Goal: Transaction & Acquisition: Purchase product/service

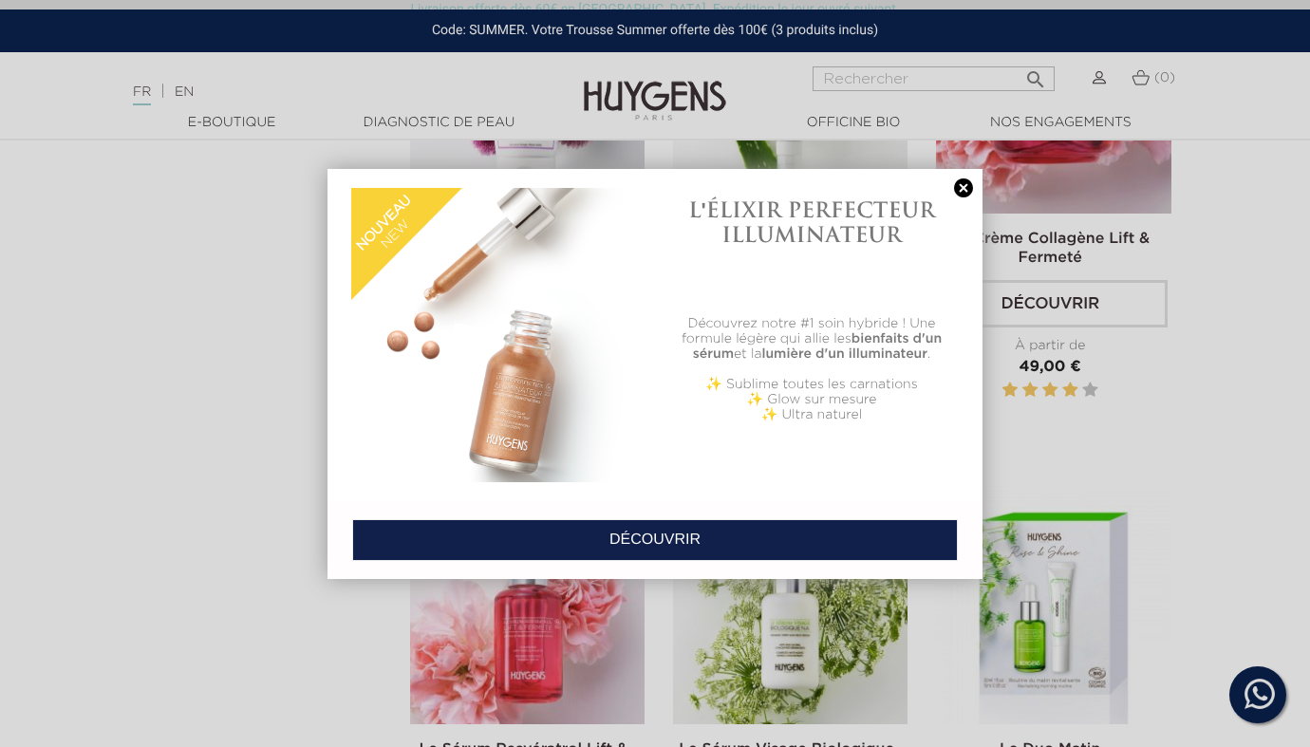
scroll to position [2797, 0]
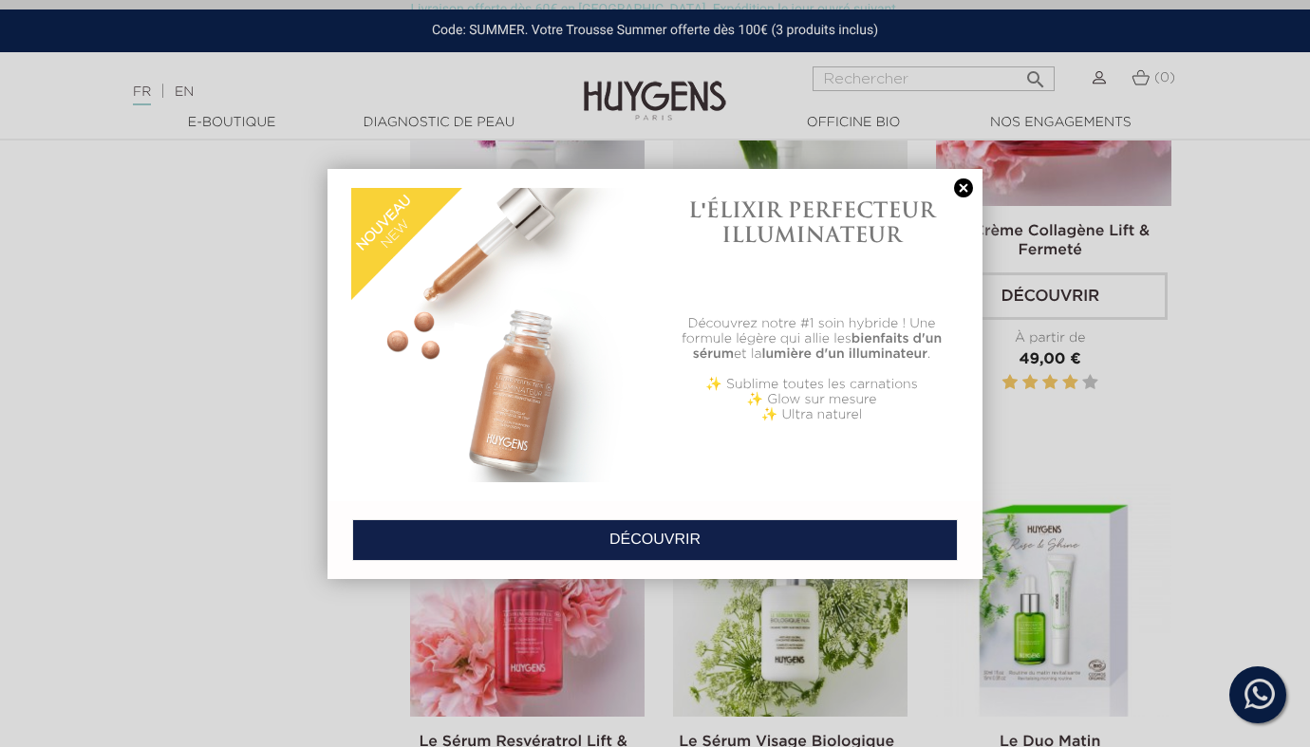
click at [960, 184] on link at bounding box center [963, 188] width 27 height 20
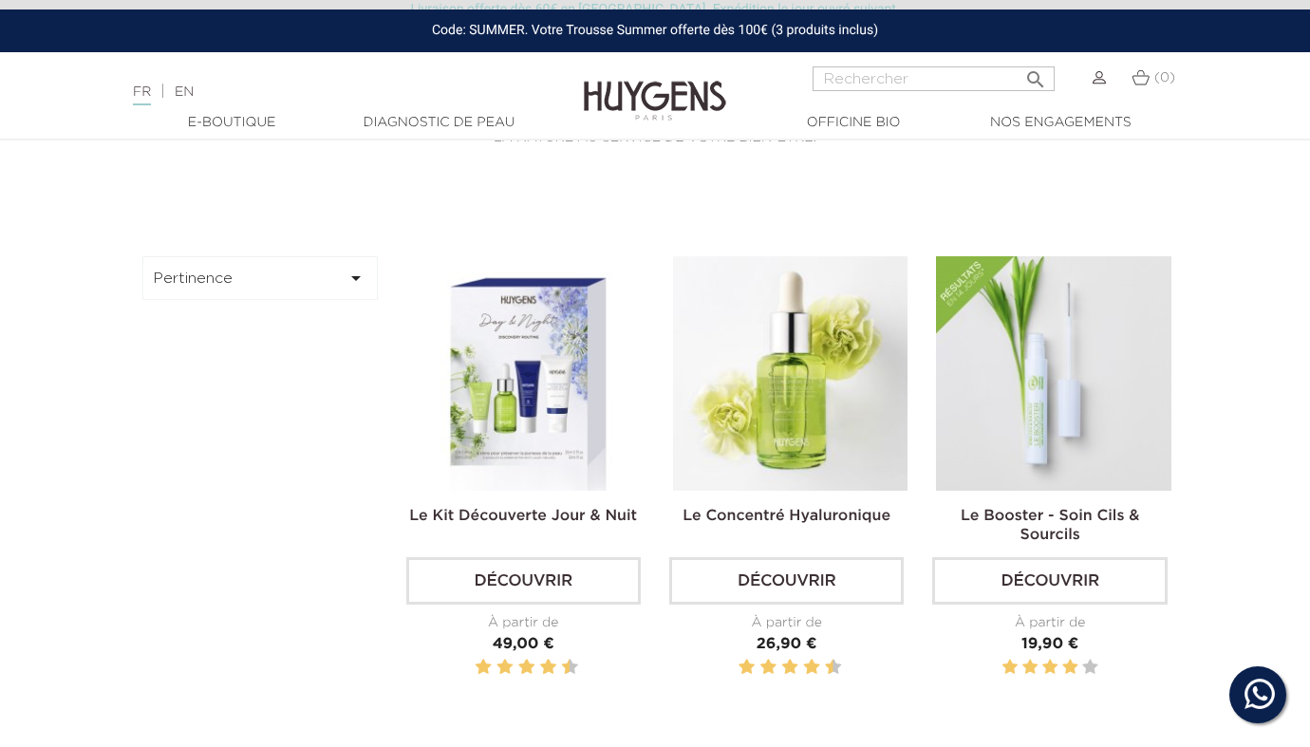
scroll to position [0, 0]
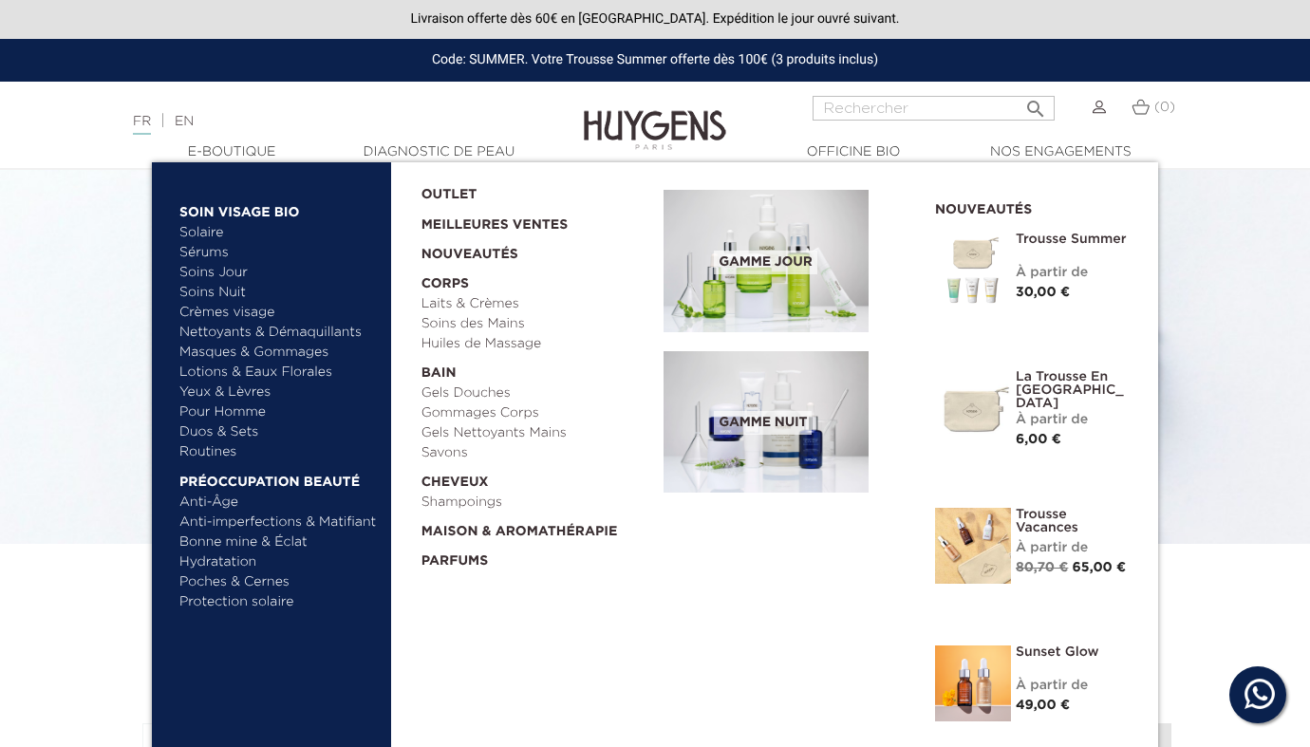
click at [760, 427] on span "Gamme nuit" at bounding box center [763, 423] width 98 height 24
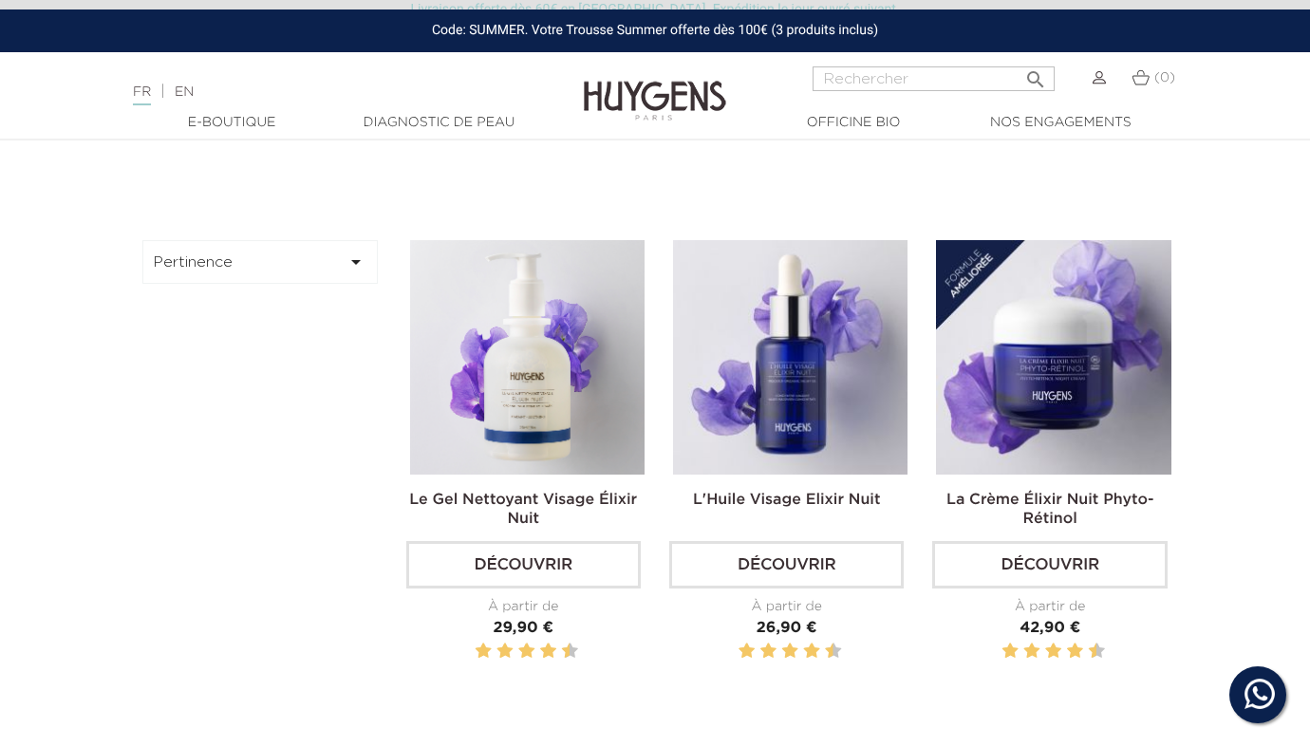
scroll to position [516, 0]
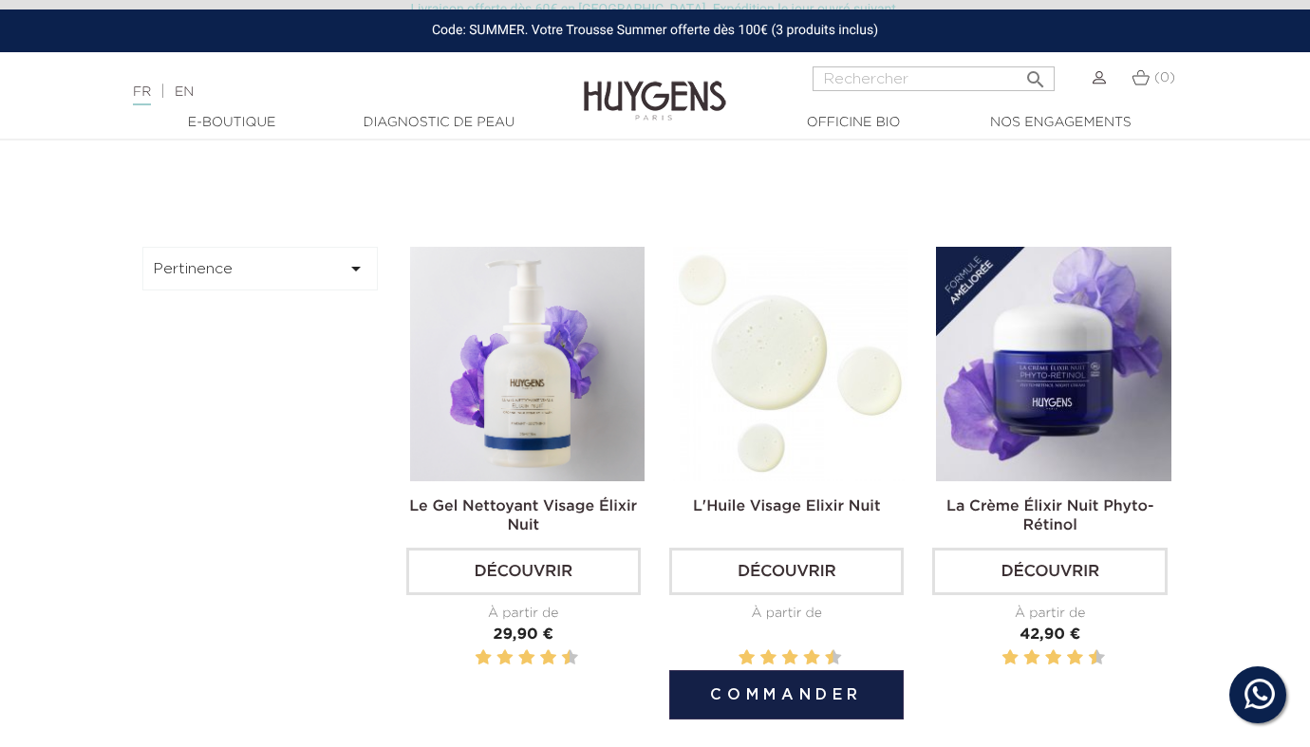
click at [735, 570] on link "Découvrir" at bounding box center [786, 571] width 234 height 47
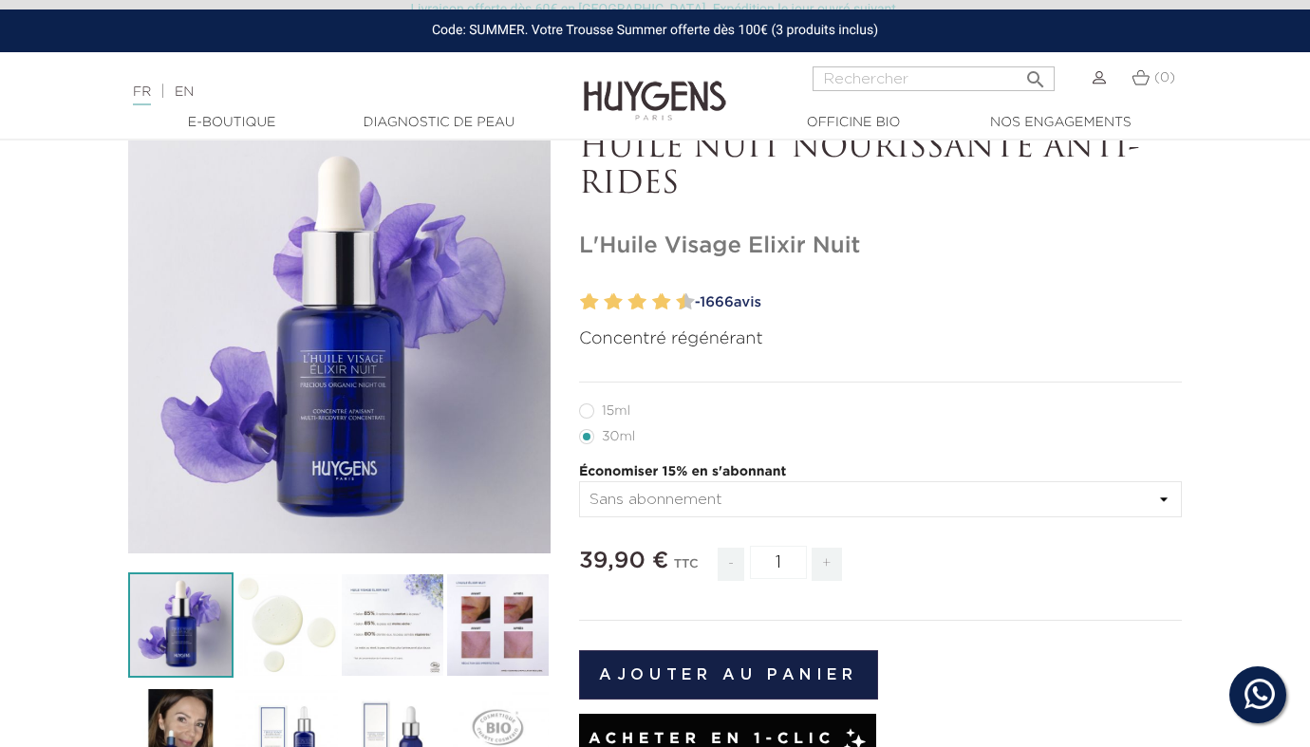
scroll to position [119, 0]
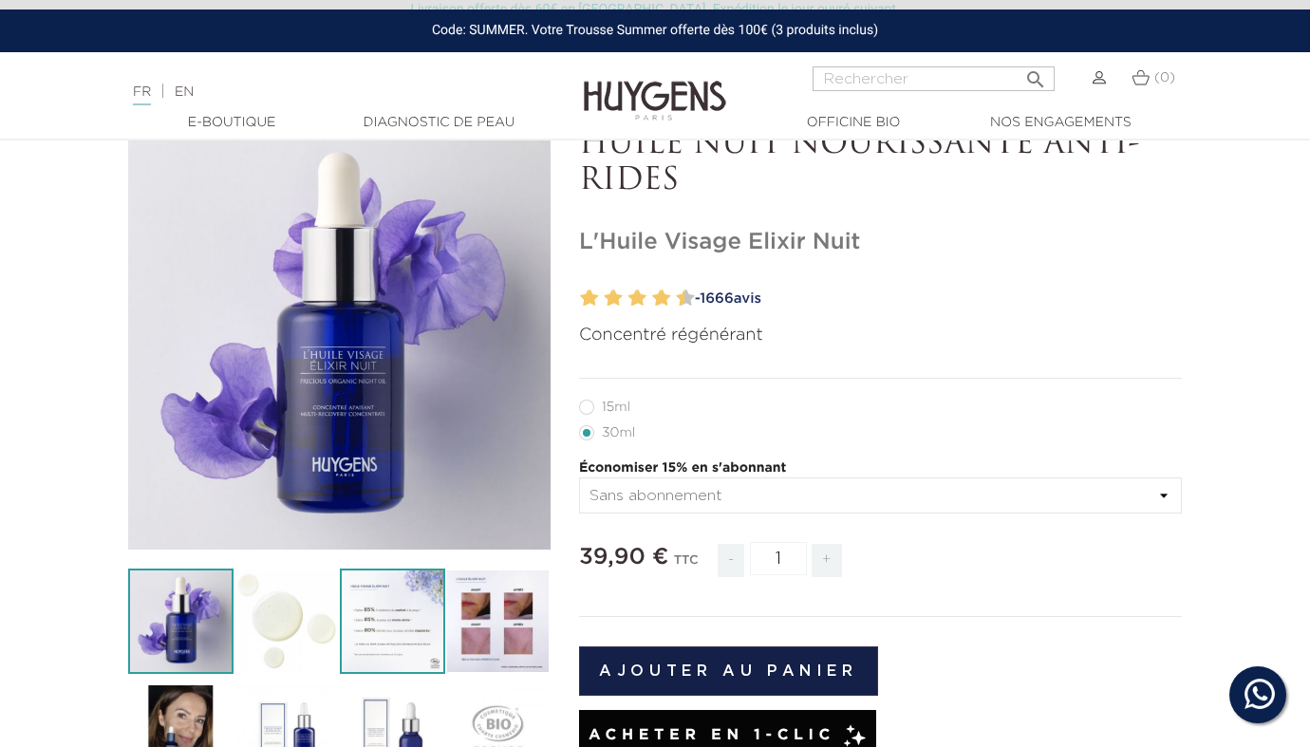
click at [386, 613] on img at bounding box center [392, 621] width 105 height 105
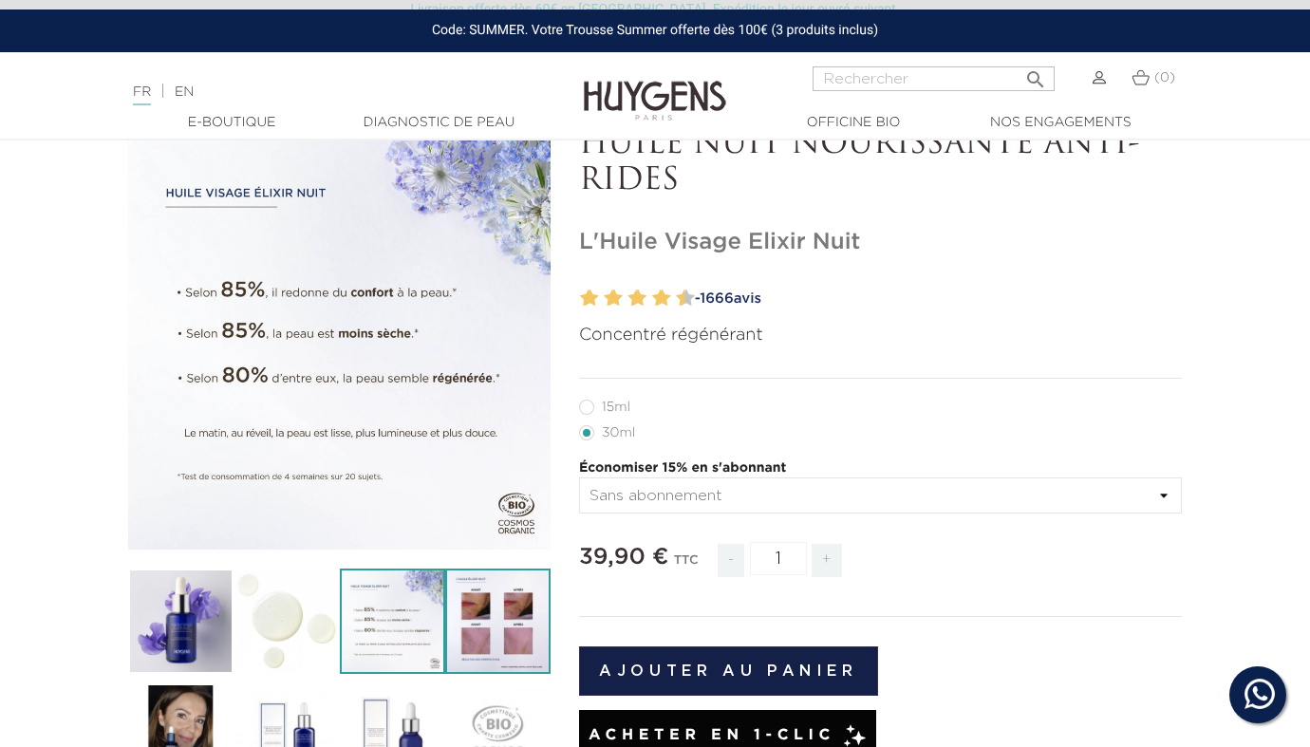
click at [500, 621] on img at bounding box center [497, 621] width 105 height 105
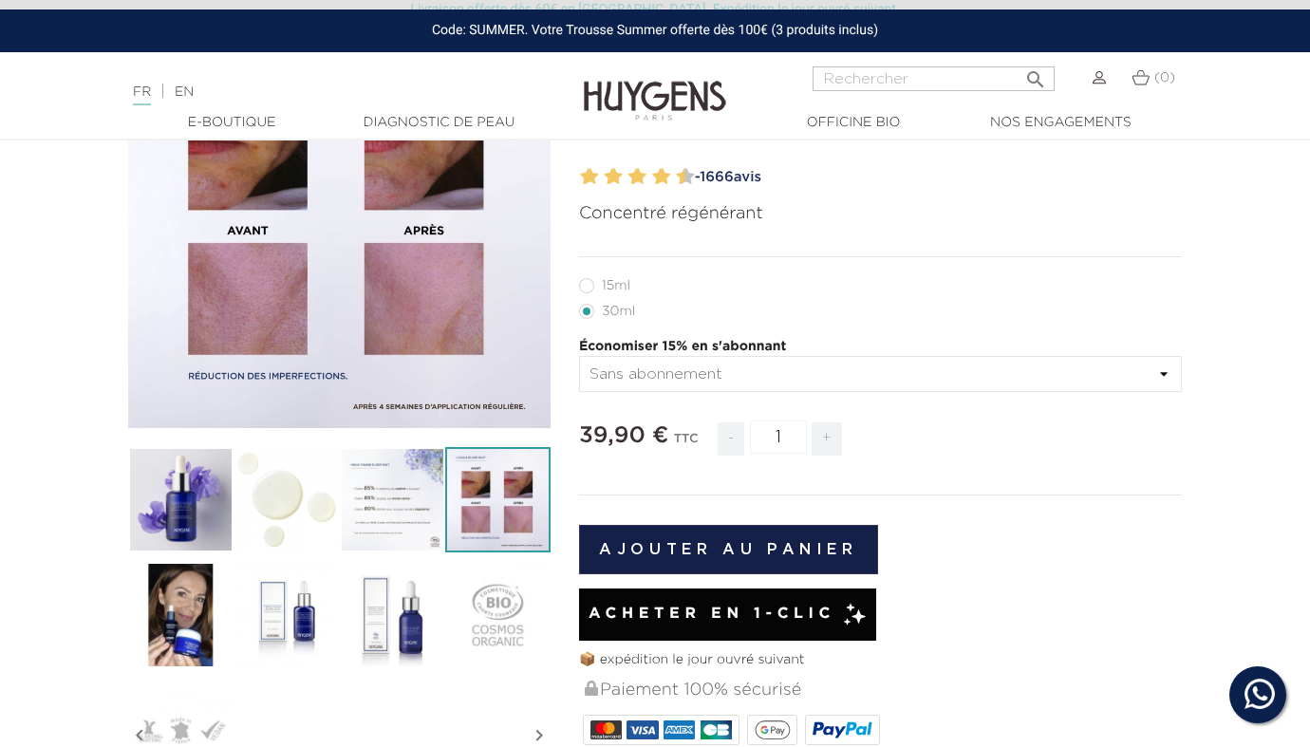
scroll to position [242, 0]
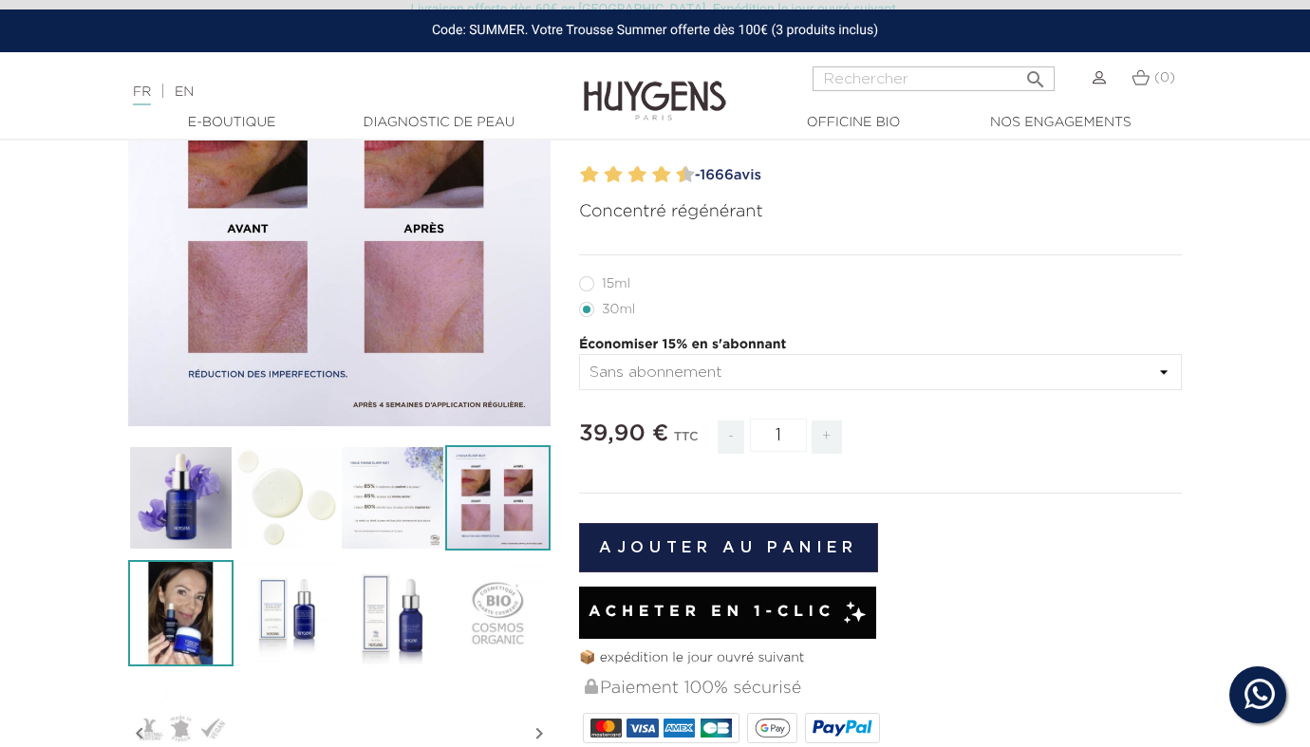
click at [190, 628] on img at bounding box center [180, 612] width 105 height 105
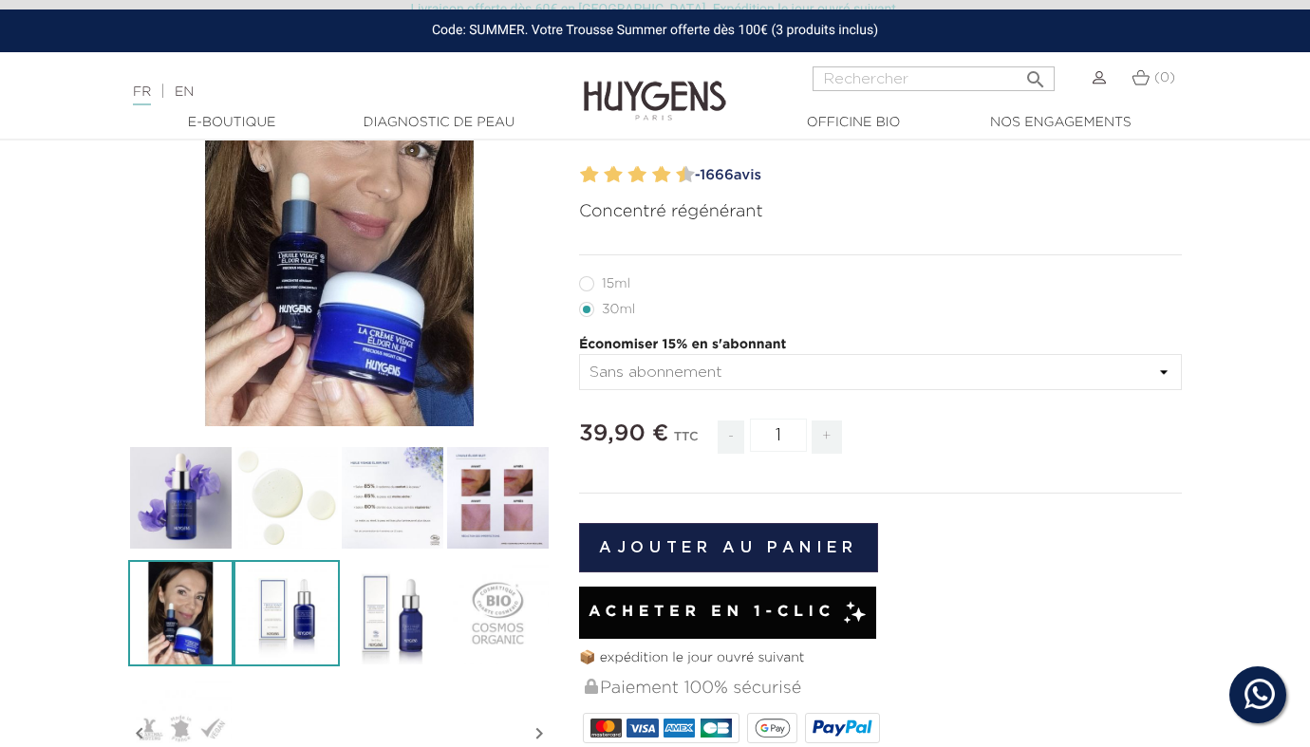
click at [281, 627] on img at bounding box center [286, 612] width 105 height 105
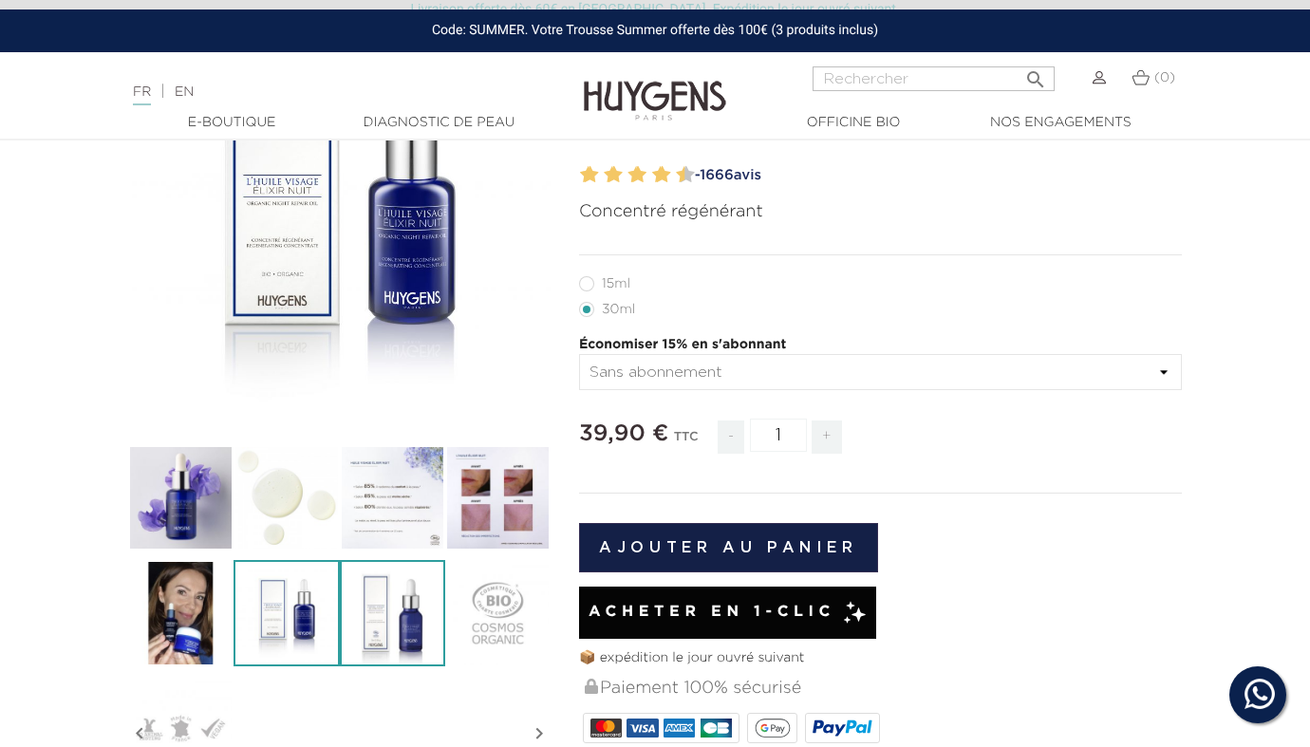
click at [403, 628] on img at bounding box center [392, 612] width 105 height 105
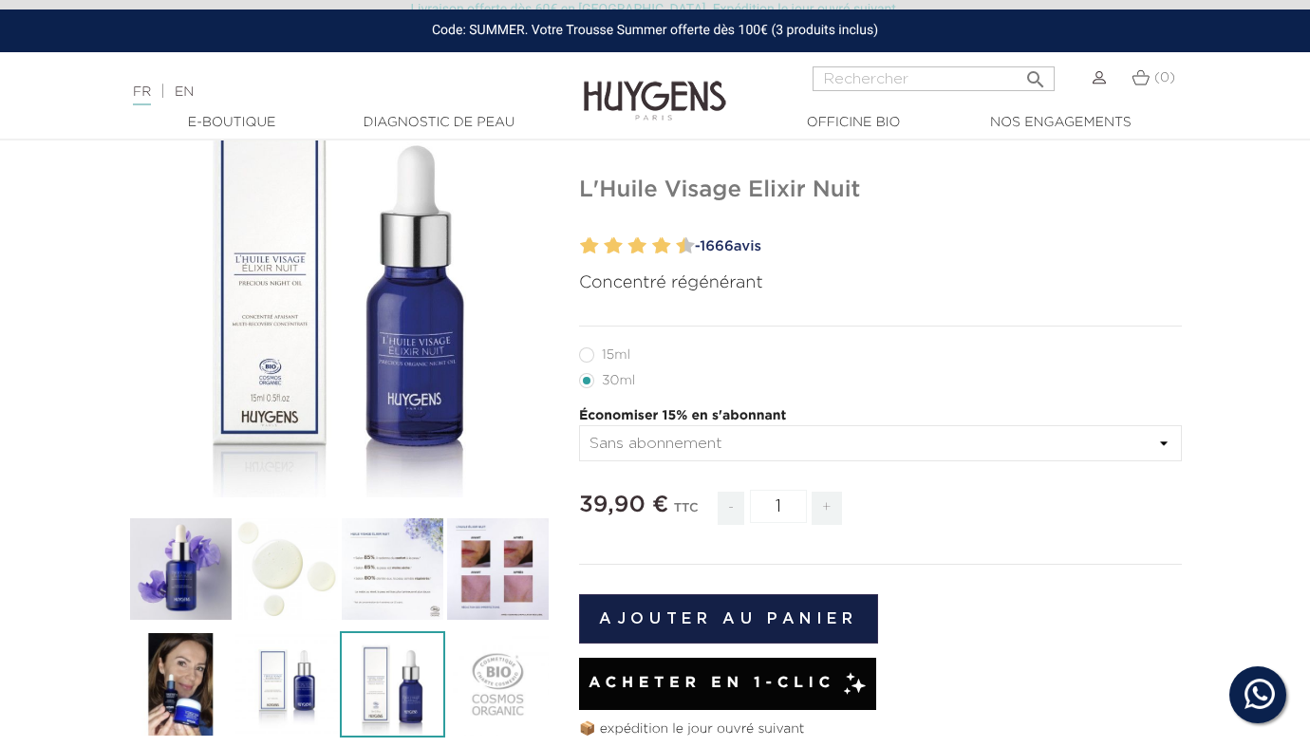
scroll to position [172, 0]
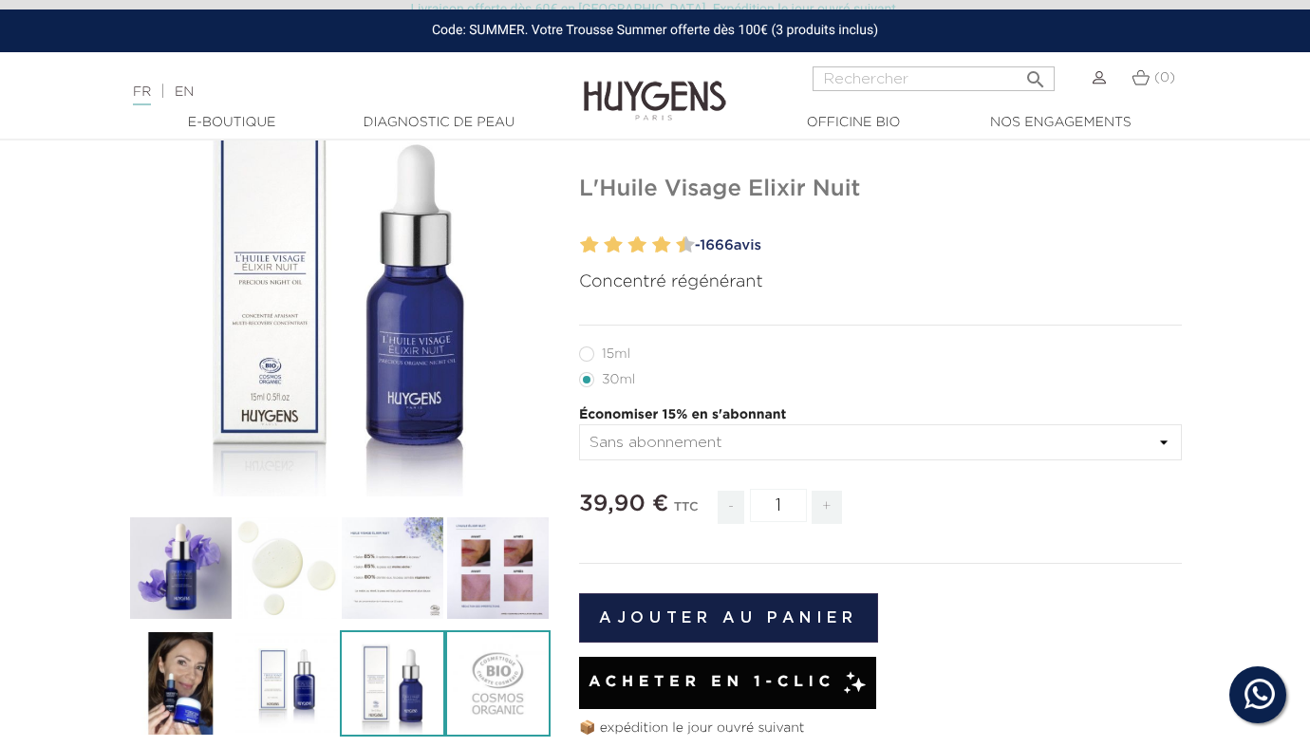
click at [514, 683] on img at bounding box center [497, 682] width 105 height 105
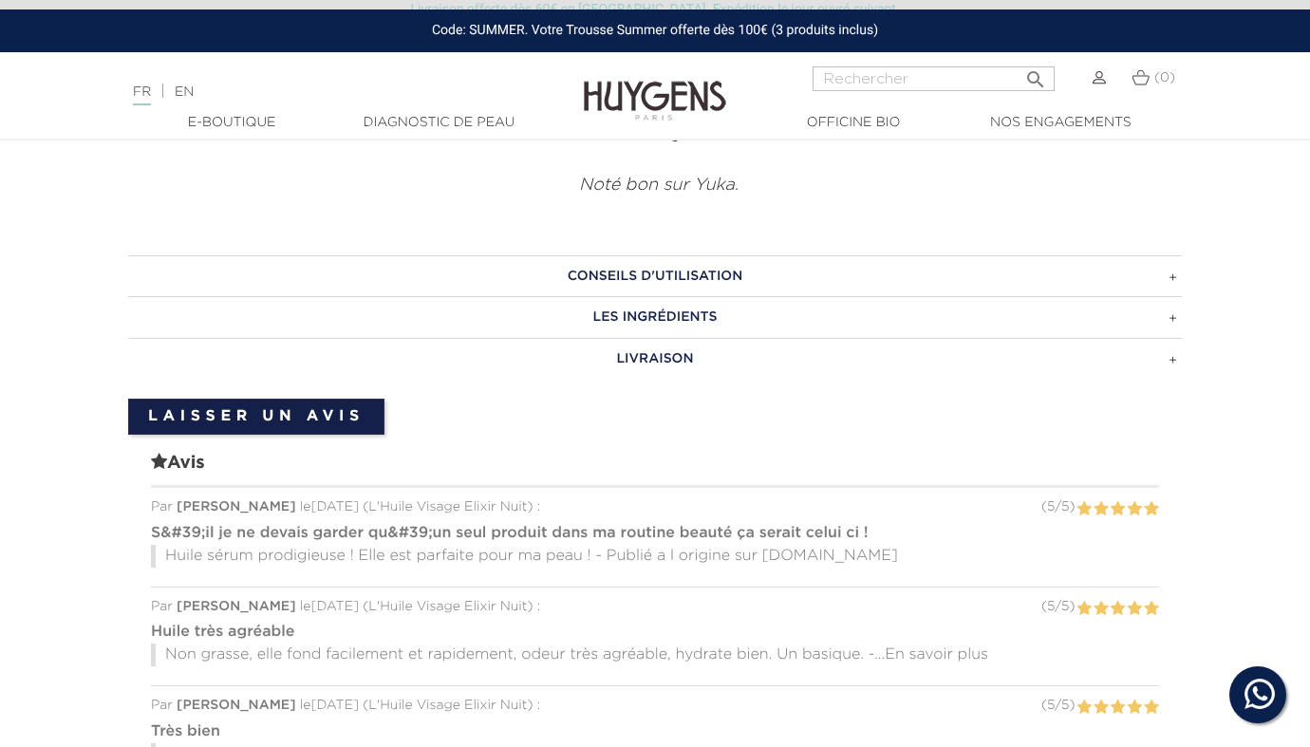
scroll to position [1444, 0]
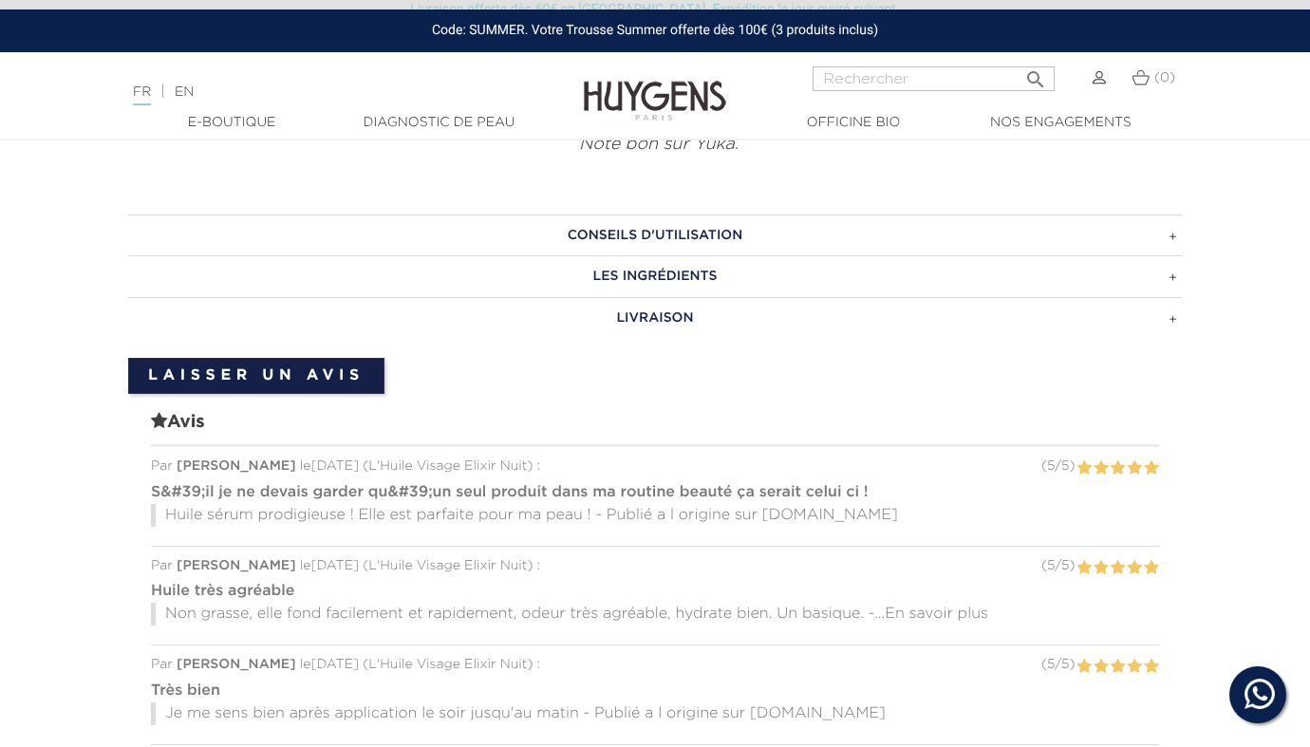
click at [757, 272] on h3 "LES INGRÉDIENTS" at bounding box center [655, 276] width 1054 height 42
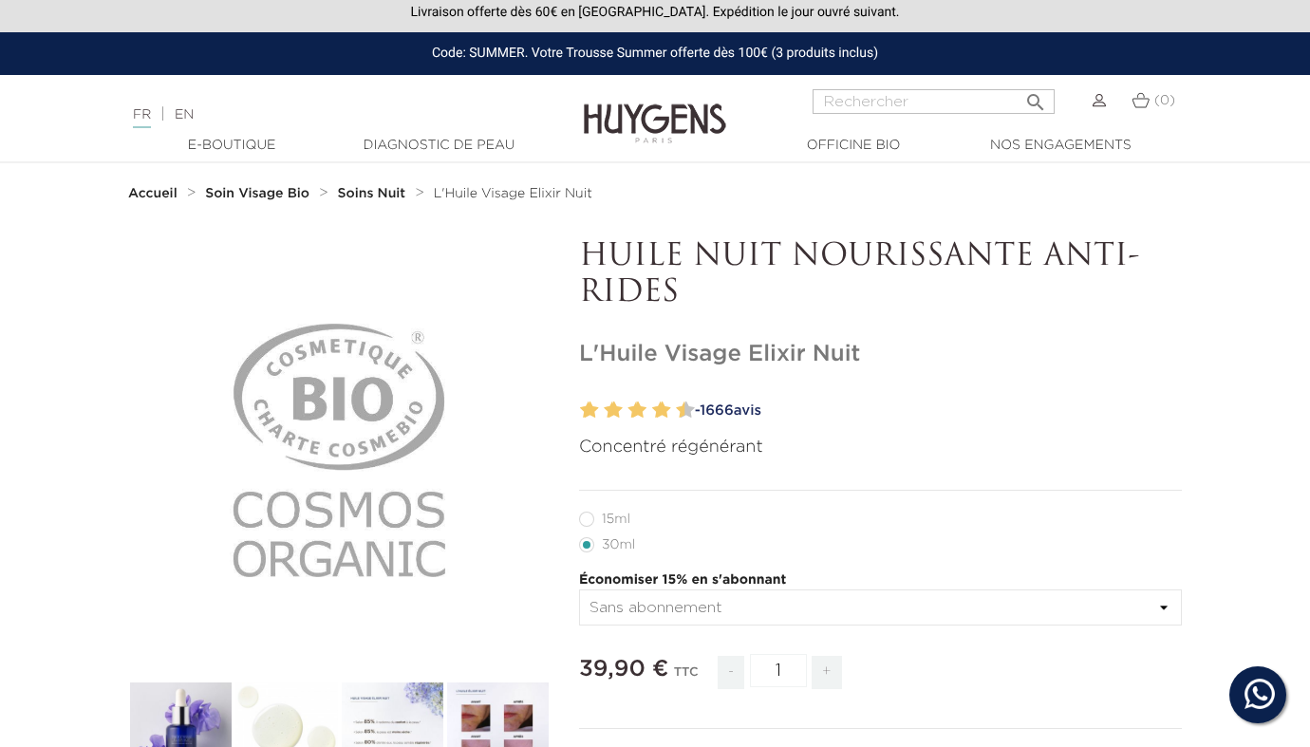
scroll to position [0, 0]
